Goal: Information Seeking & Learning: Learn about a topic

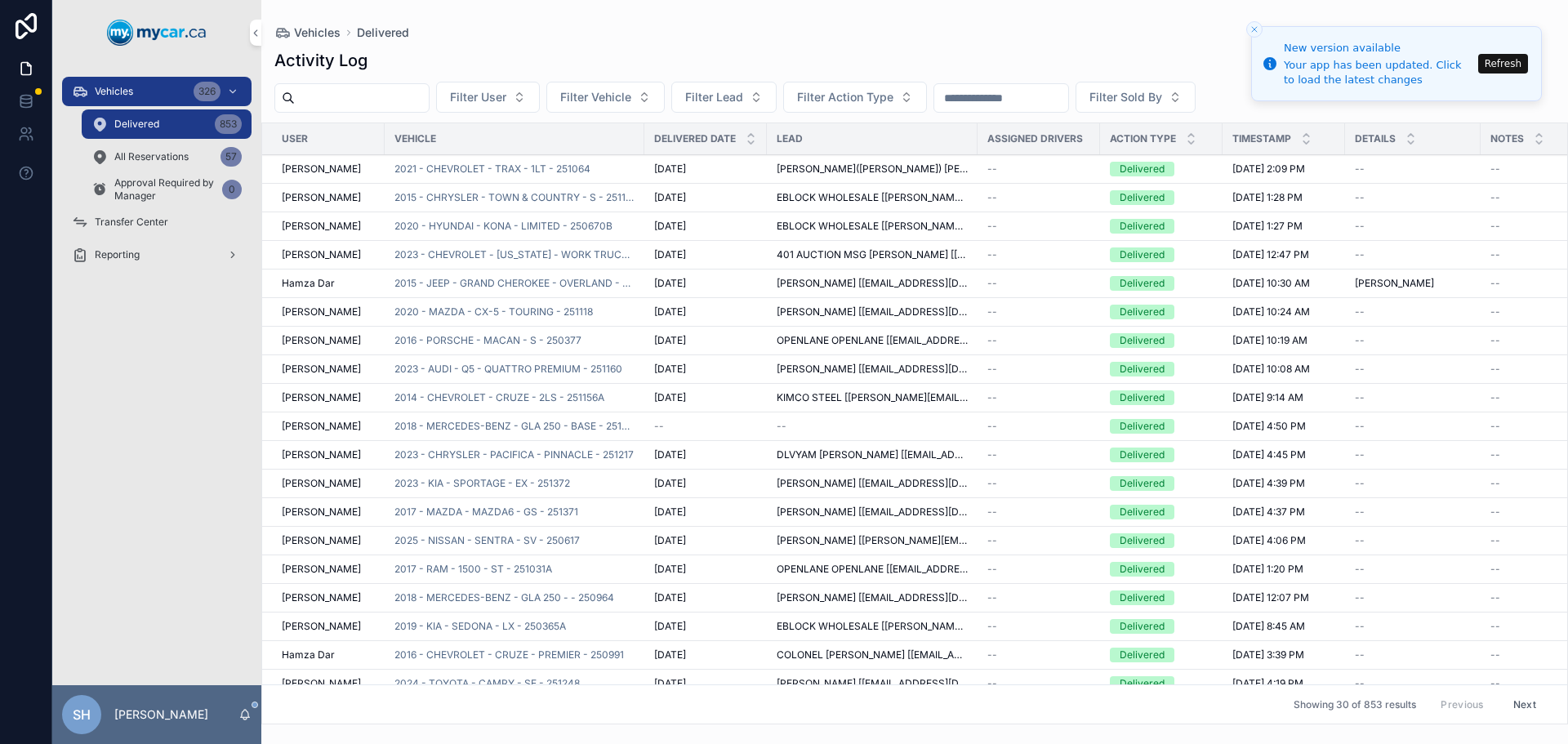
click at [171, 91] on div "Vehicles 326" at bounding box center [156, 92] width 170 height 27
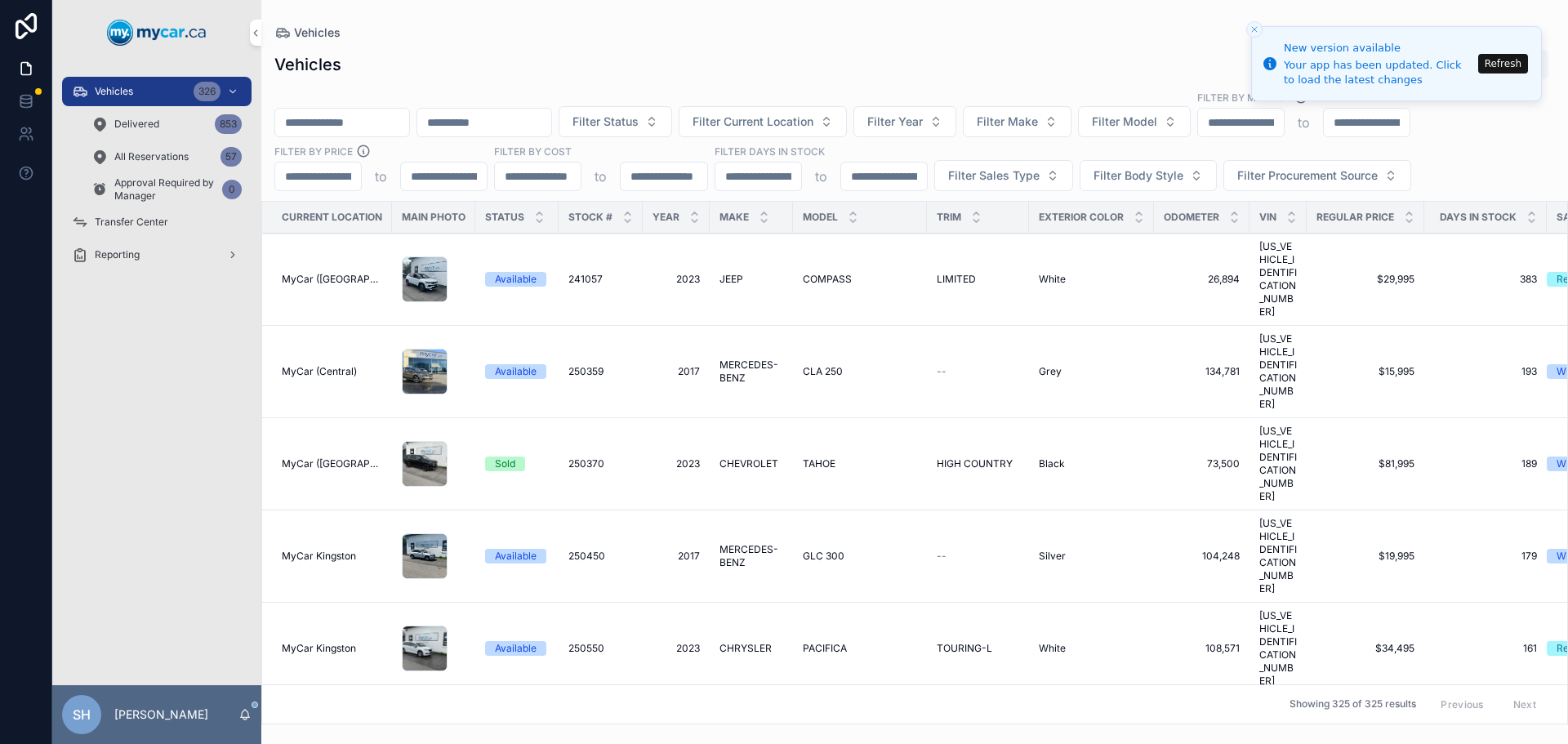
click at [1508, 58] on button "Refresh" at bounding box center [1503, 64] width 49 height 19
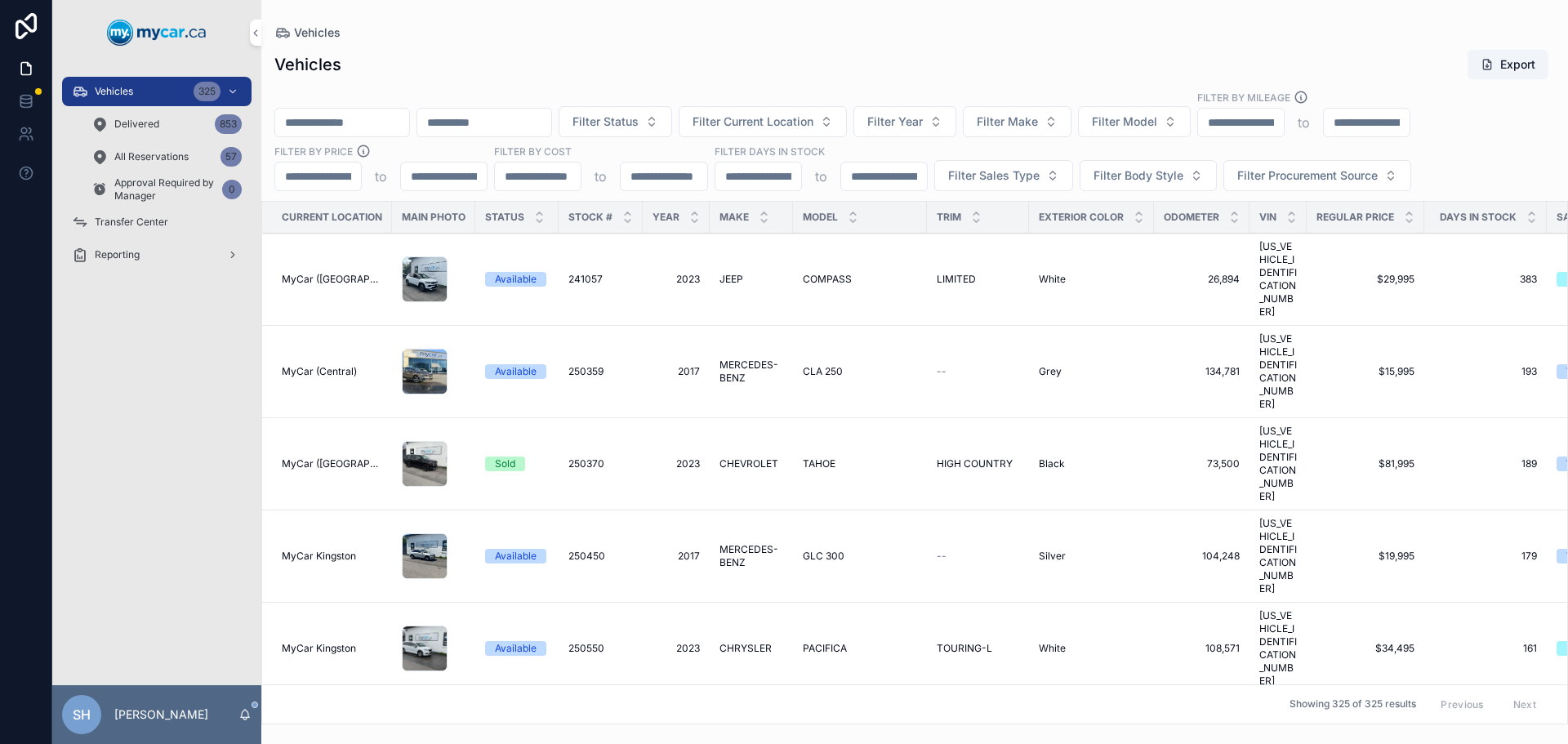
click at [360, 116] on input "scrollable content" at bounding box center [342, 123] width 134 height 23
click at [956, 130] on button "Filter Year" at bounding box center [905, 121] width 103 height 31
click at [832, 87] on div "Vehicles Export Filter Status Filter Current Location Filter Year Filter Make F…" at bounding box center [915, 381] width 1306 height 685
click at [813, 119] on span "Filter Current Location" at bounding box center [753, 121] width 121 height 16
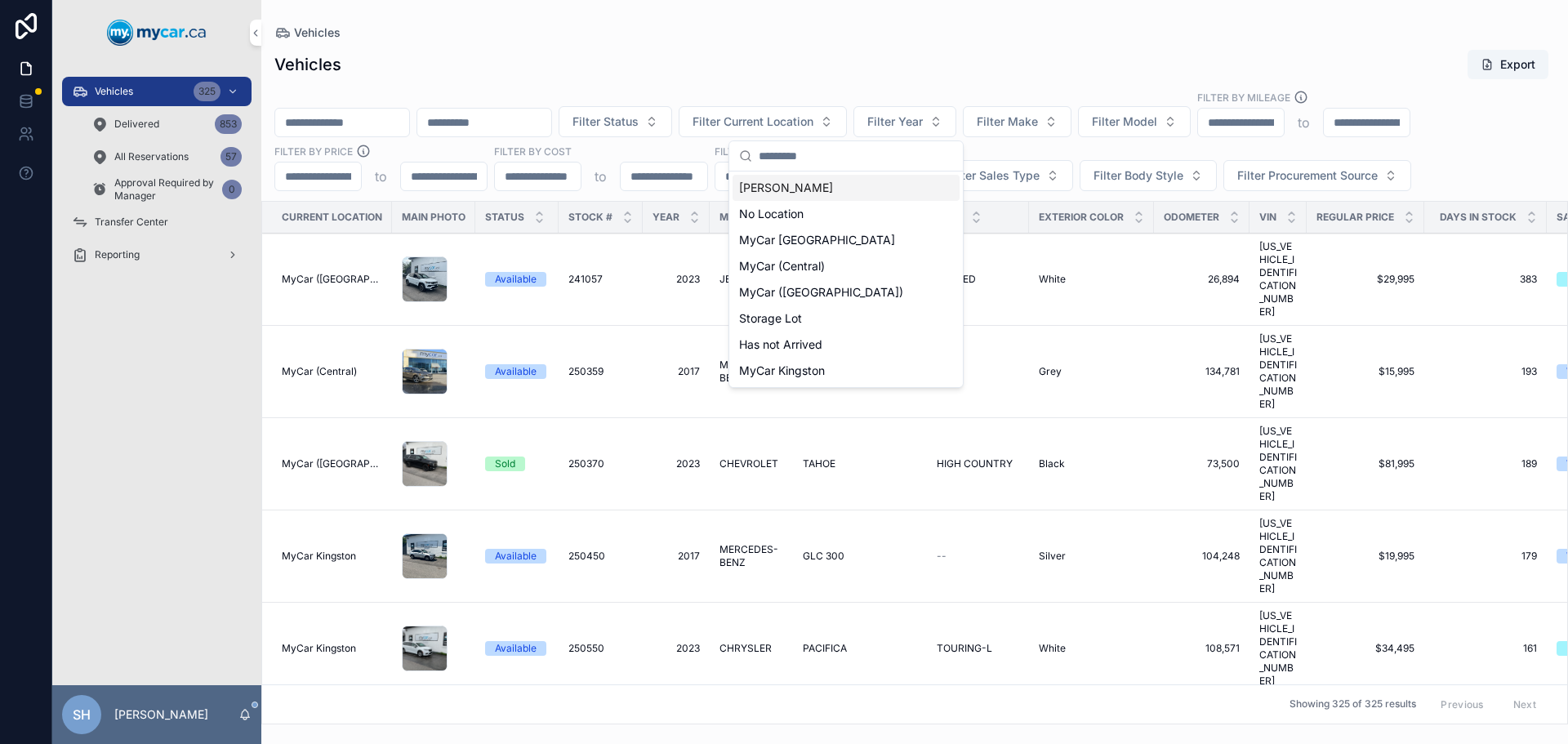
click at [841, 60] on div "Vehicles Export" at bounding box center [914, 64] width 1281 height 31
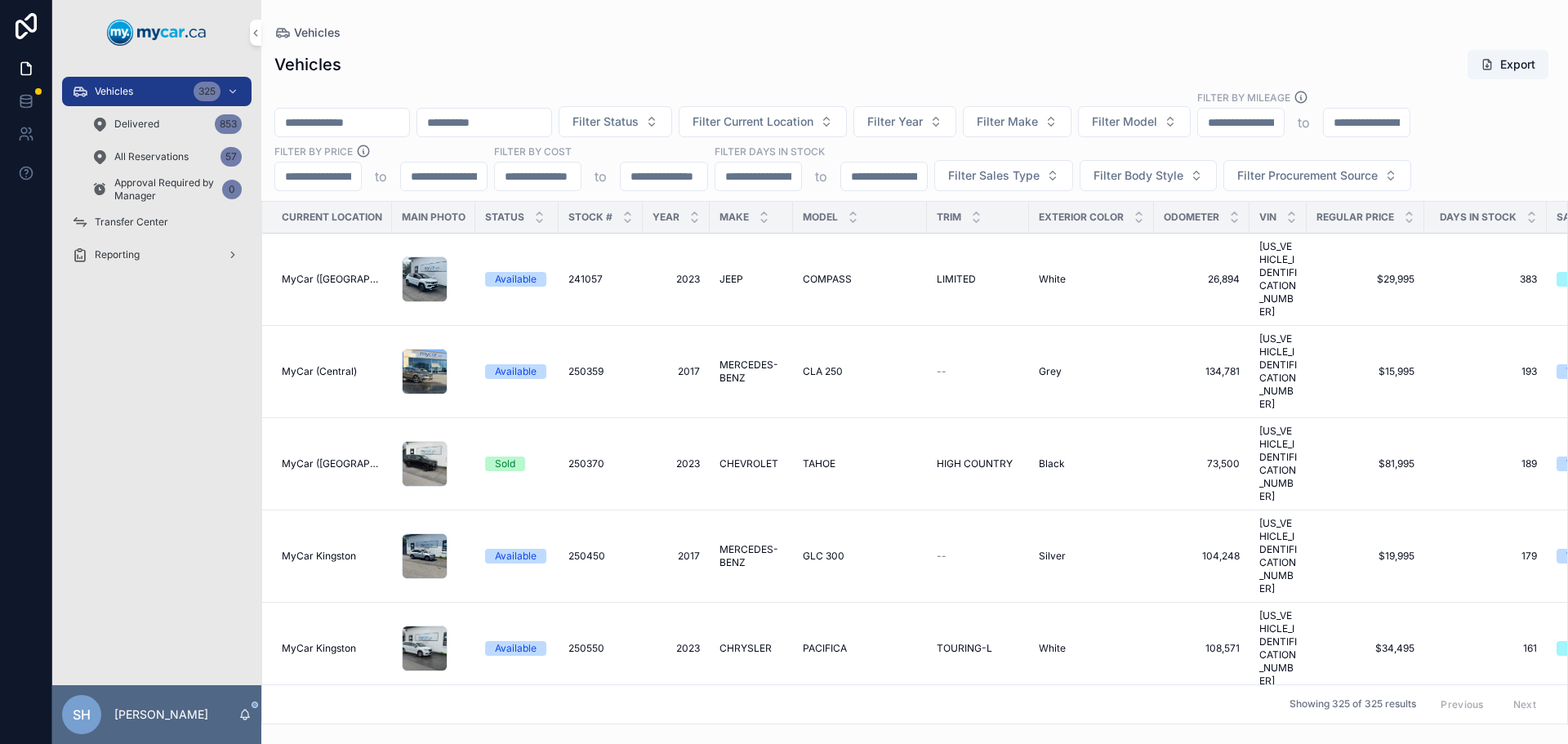
click at [1018, 178] on span "Filter Sales Type" at bounding box center [993, 175] width 91 height 16
click at [955, 242] on div "Wholesale" at bounding box center [1002, 242] width 227 height 27
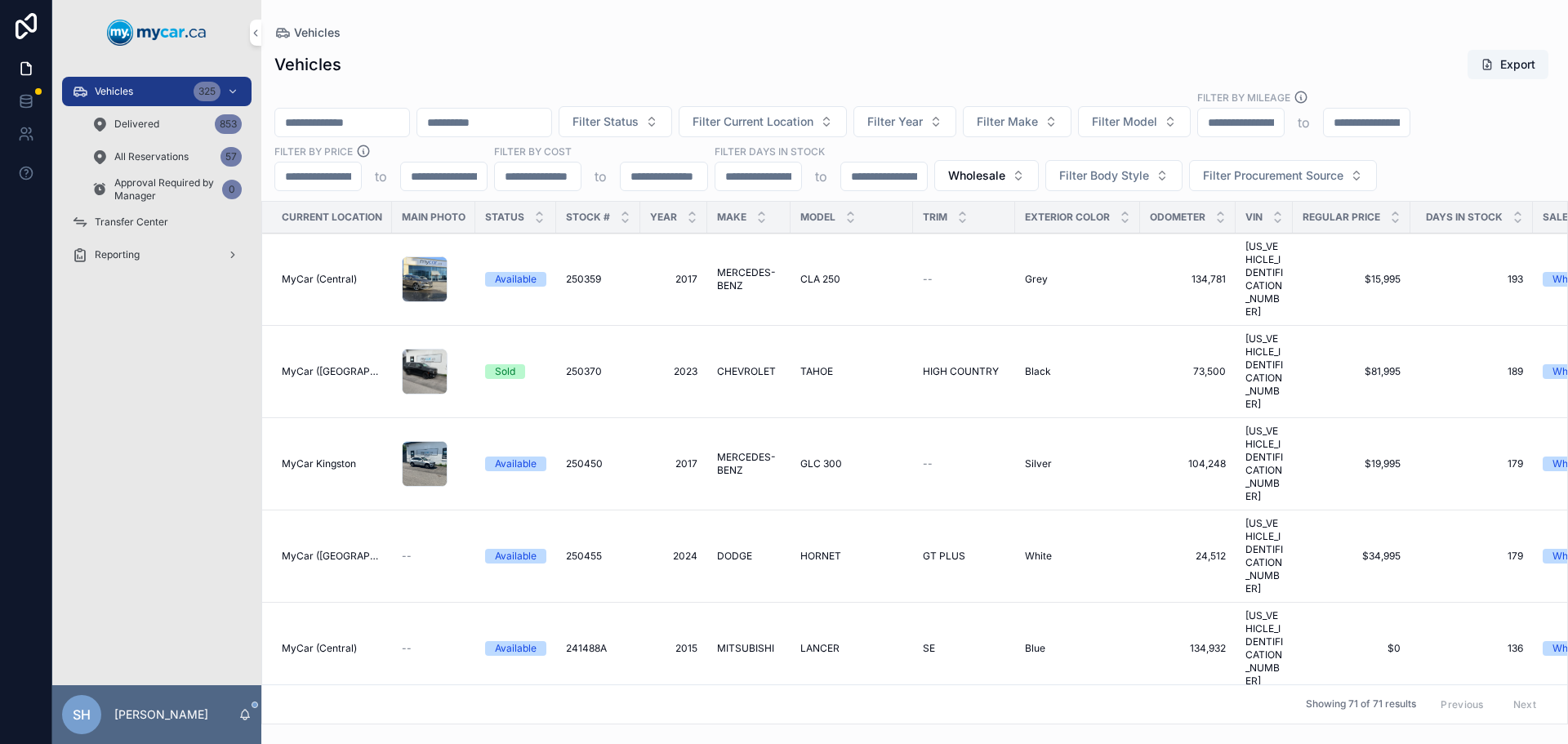
click at [937, 48] on div "Vehicles Export Filter Status Filter Current Location Filter Year Filter Make F…" at bounding box center [915, 381] width 1306 height 685
click at [1038, 126] on span "Filter Make" at bounding box center [1007, 121] width 61 height 16
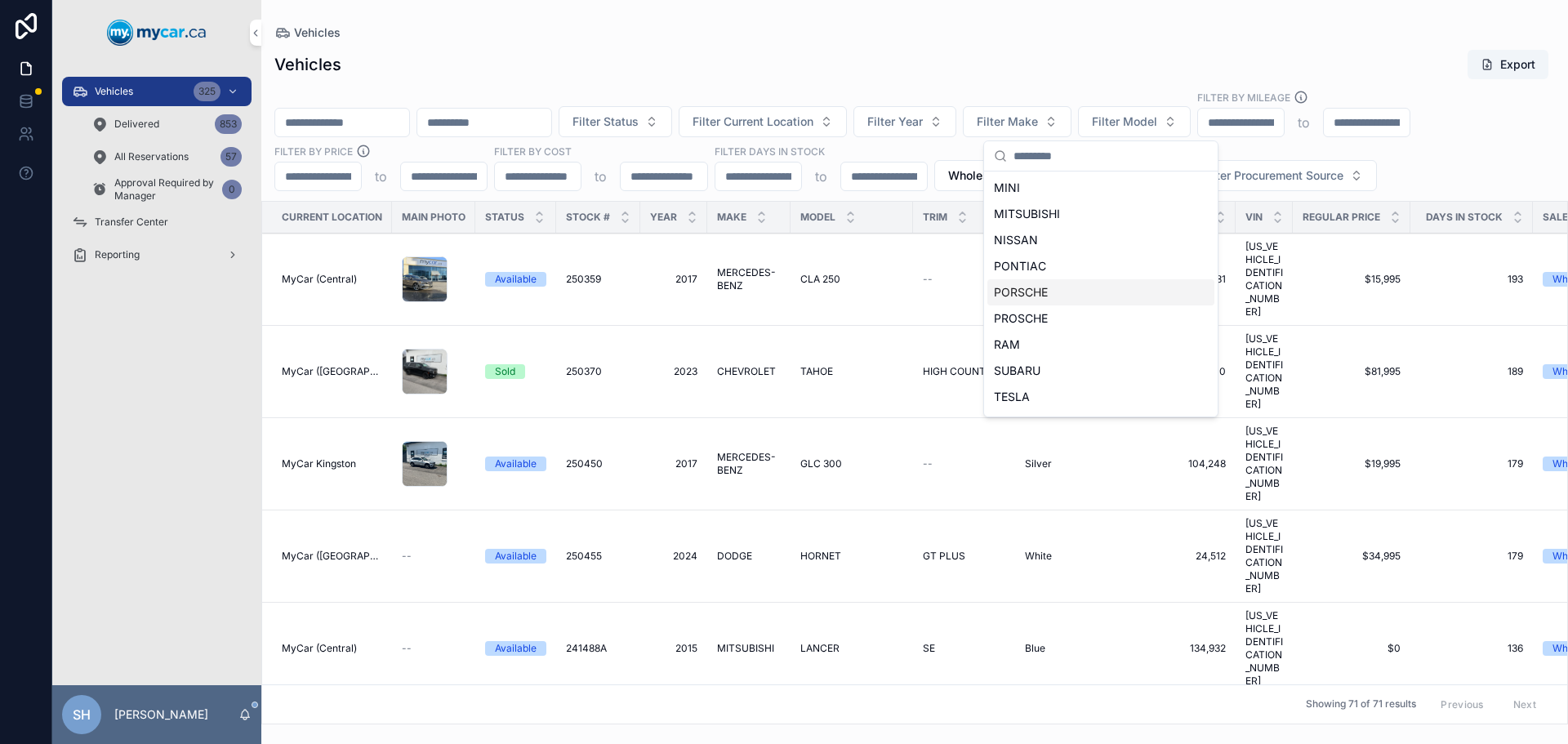
scroll to position [572, 0]
click at [1044, 249] on span "MERCEDES-BENZ" at bounding box center [1041, 243] width 96 height 16
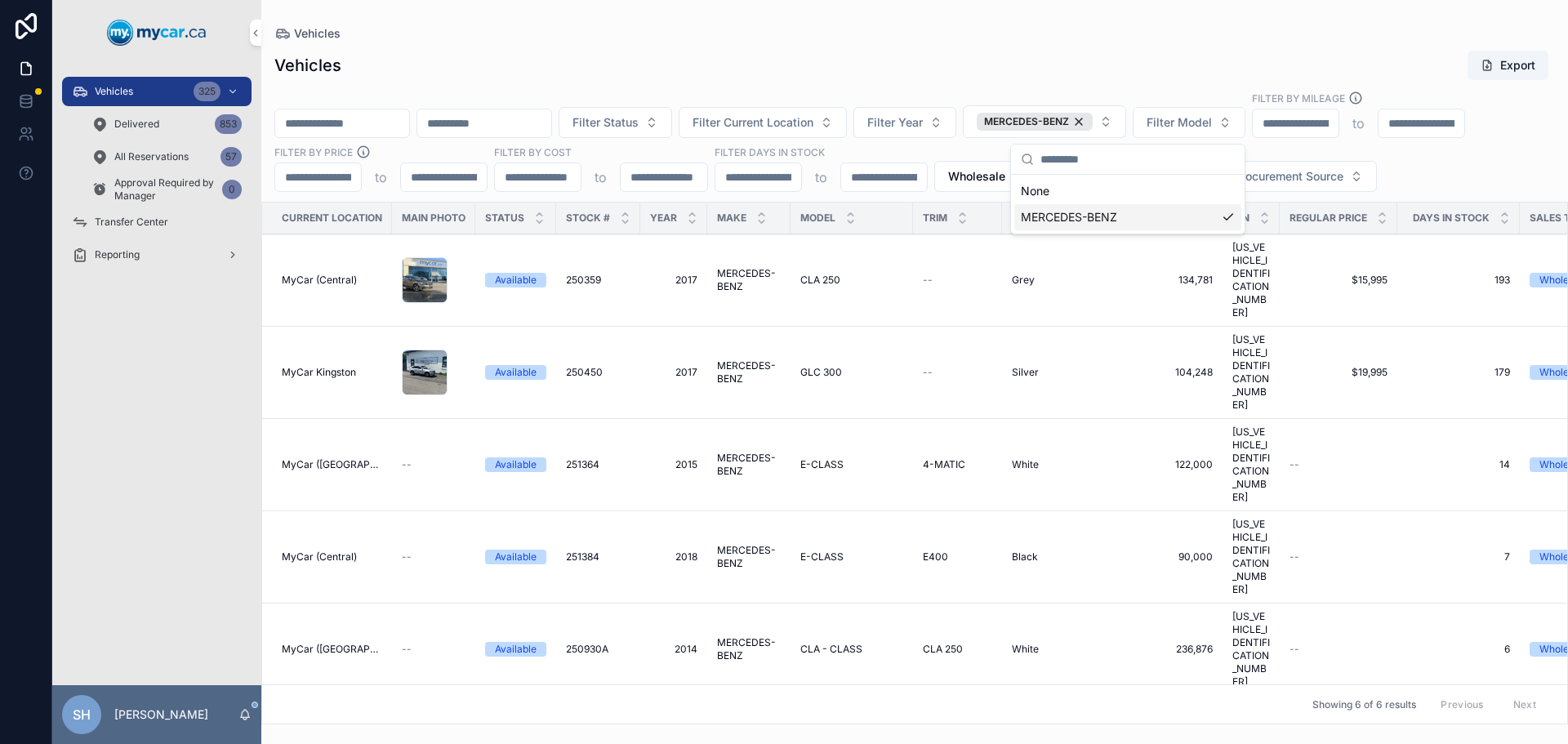
click at [767, 39] on div "Vehicles" at bounding box center [914, 34] width 1281 height 14
click at [742, 360] on span "MERCEDES-BENZ" at bounding box center [749, 373] width 64 height 27
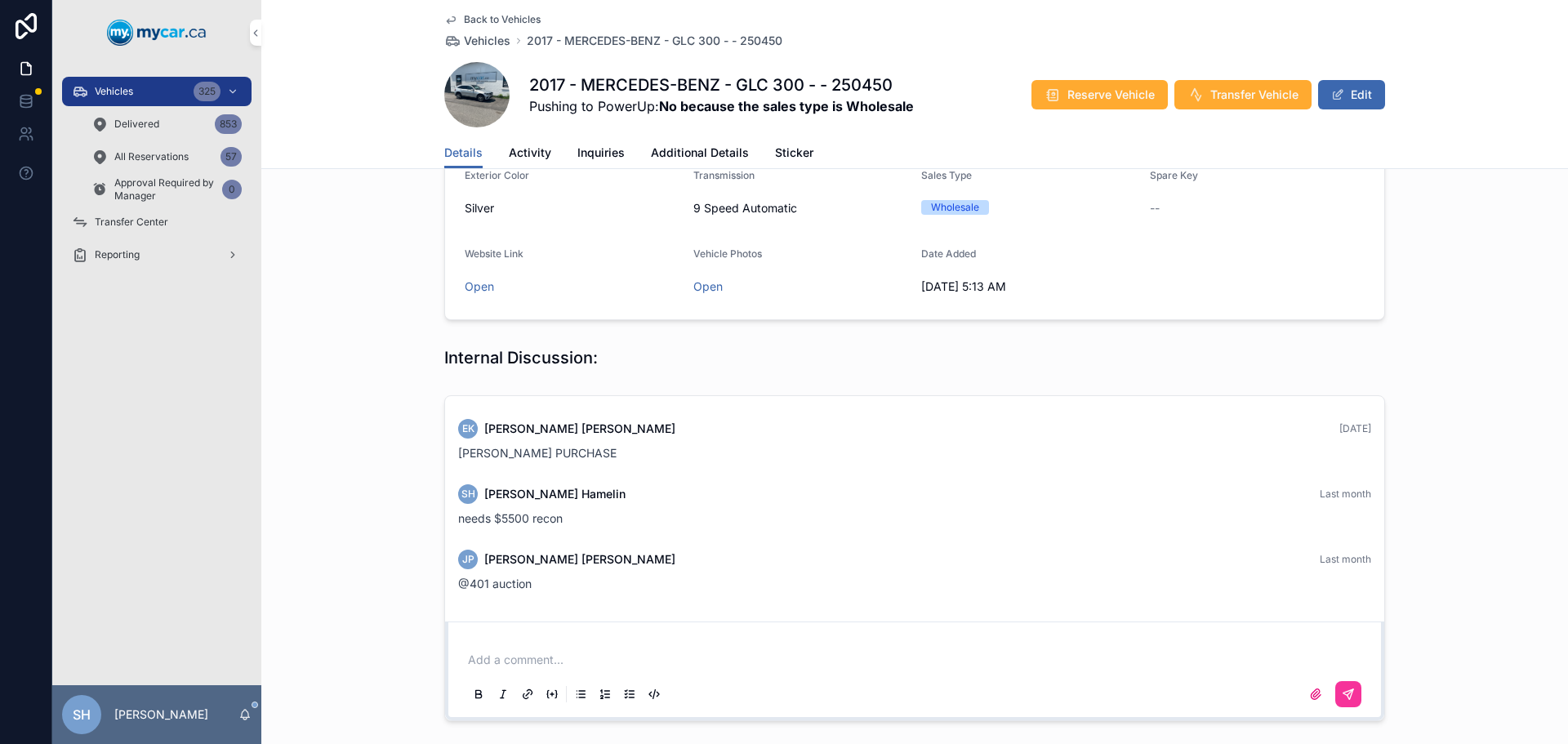
scroll to position [408, 0]
